Goal: Task Accomplishment & Management: Manage account settings

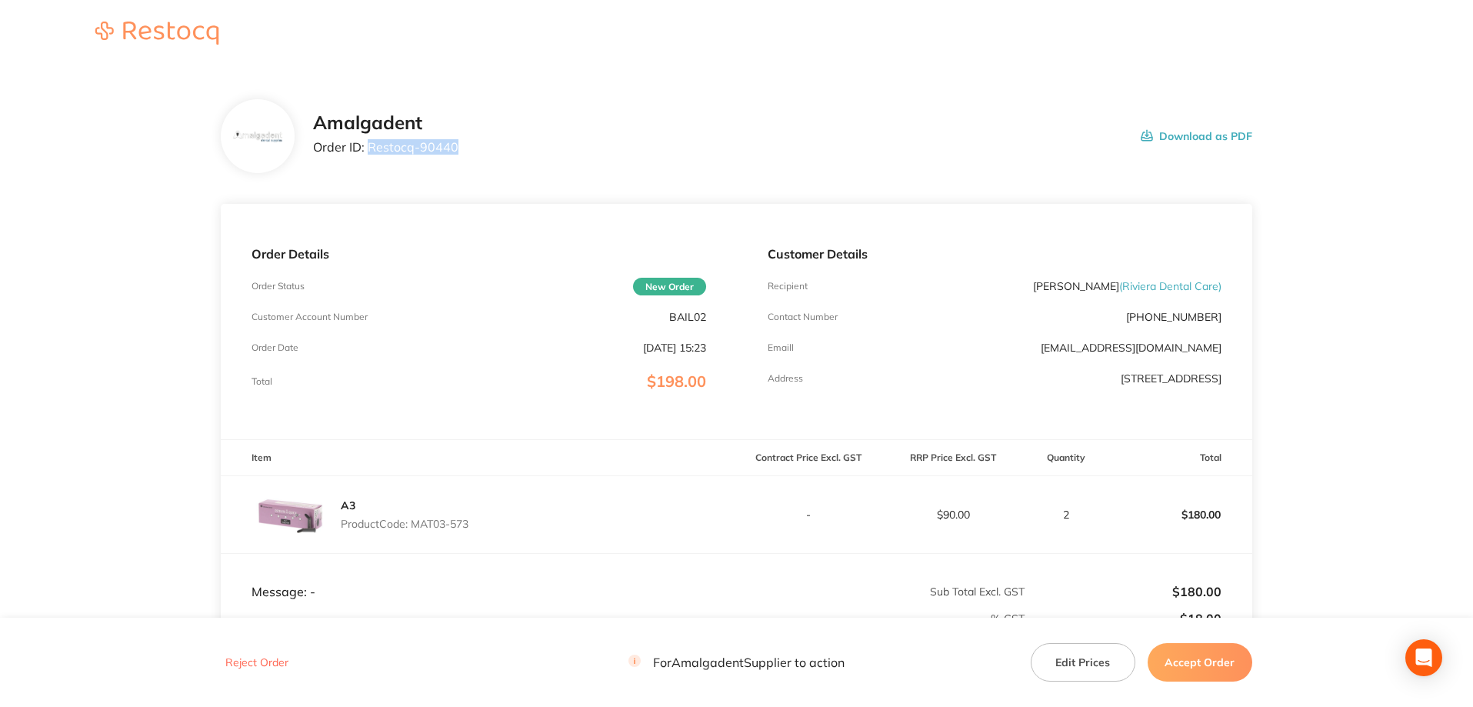
drag, startPoint x: 495, startPoint y: 148, endPoint x: 369, endPoint y: 149, distance: 125.4
click at [369, 149] on div "Amalgadent Order ID: Restocq- 90440 Download as PDF" at bounding box center [782, 136] width 939 height 48
copy p "Restocq- 90440"
click at [1337, 337] on main "Amalgadent Order ID: Restocq- 90440 Download as PDF Order Details Order Status …" at bounding box center [736, 453] width 1473 height 771
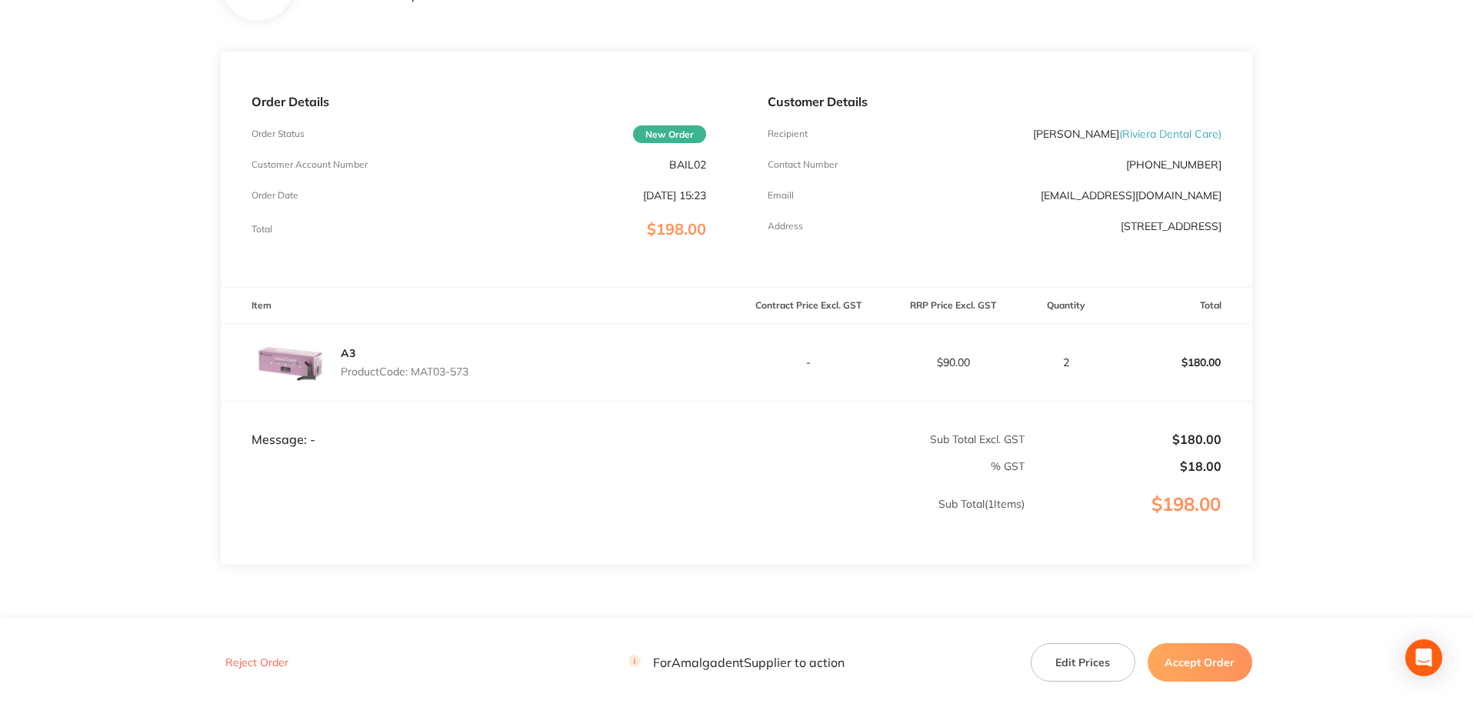
scroll to position [222, 0]
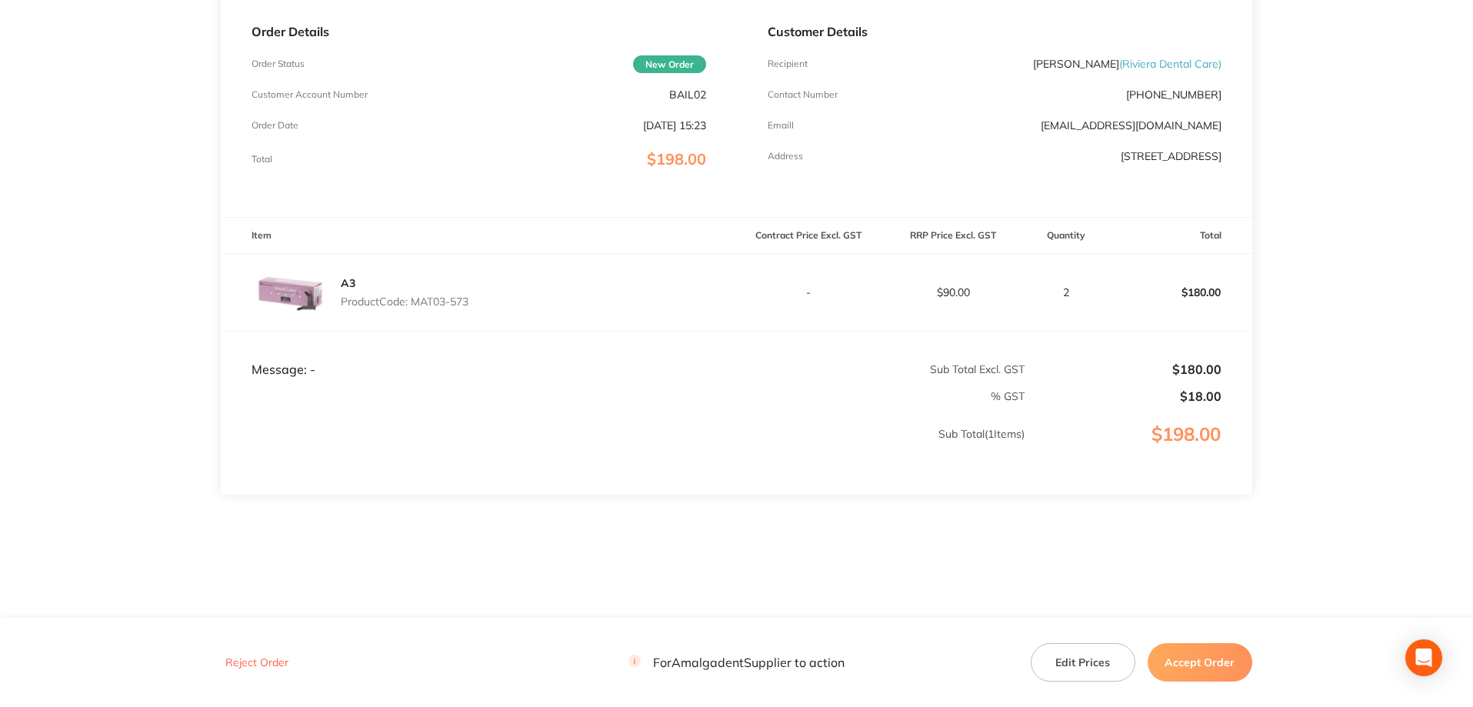
drag, startPoint x: 488, startPoint y: 296, endPoint x: 414, endPoint y: 302, distance: 74.9
click at [414, 302] on div "A3 Product Code: MAT03-573" at bounding box center [478, 292] width 515 height 77
copy p "MAT03-573"
click at [1417, 258] on main "Amalgadent Order ID: Restocq- 90440 Download as PDF Order Details Order Status …" at bounding box center [736, 231] width 1473 height 771
click at [1211, 665] on button "Accept Order" at bounding box center [1199, 662] width 105 height 38
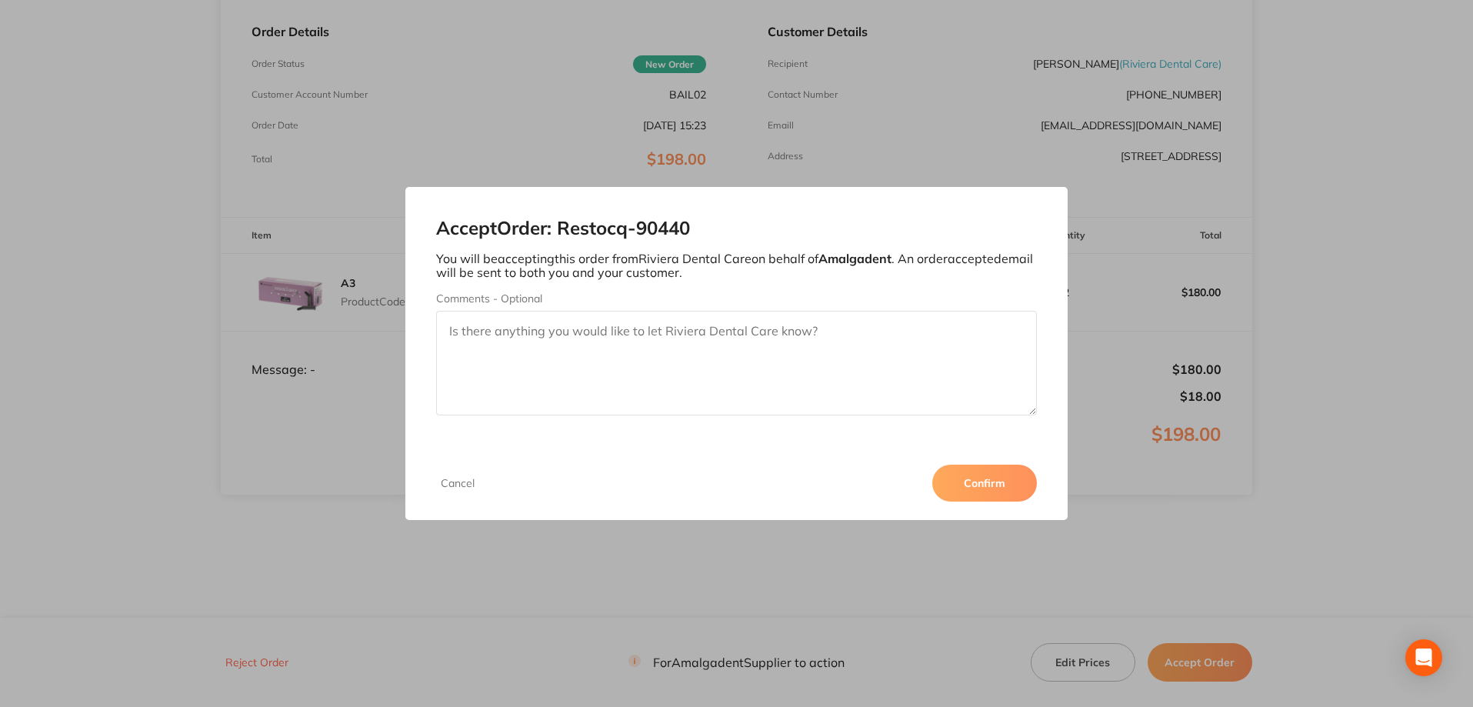
click at [984, 488] on button "Confirm" at bounding box center [984, 483] width 105 height 37
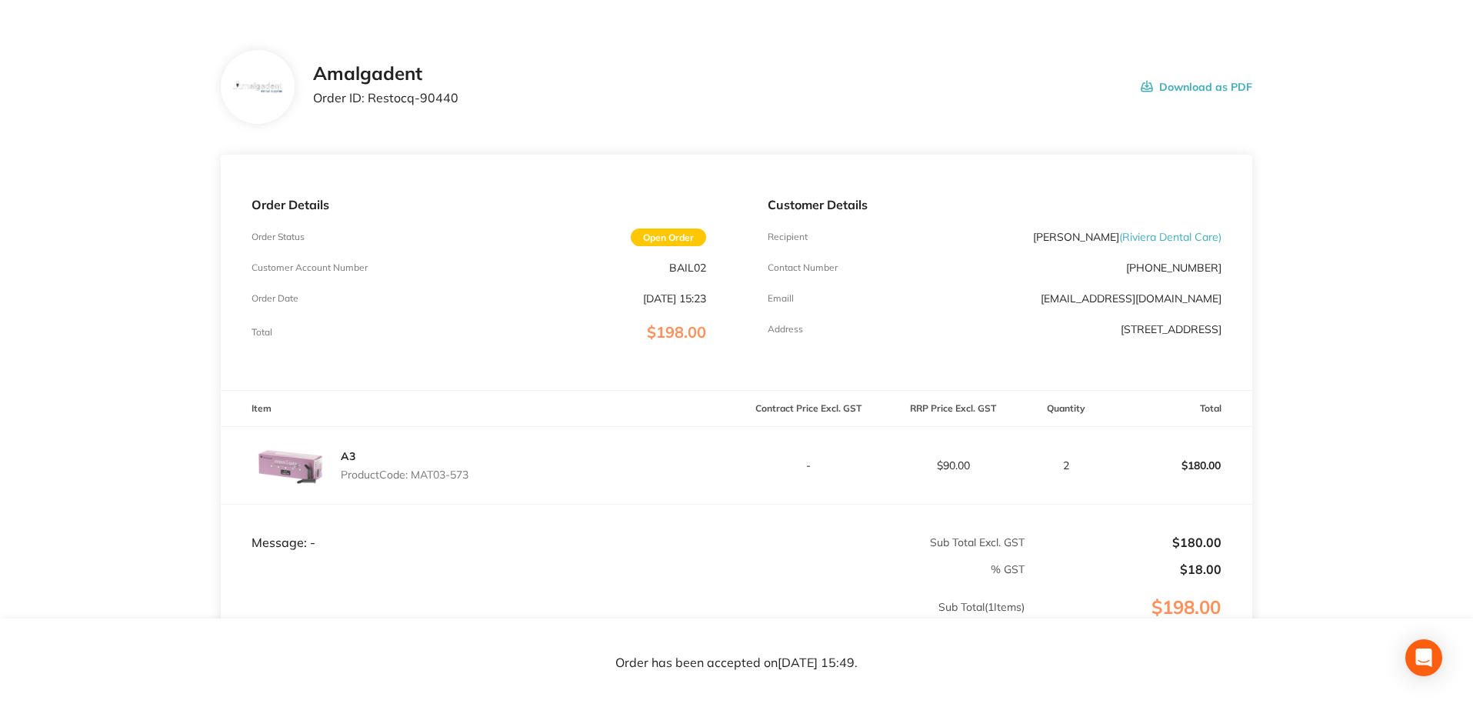
scroll to position [0, 0]
